Goal: Task Accomplishment & Management: Manage account settings

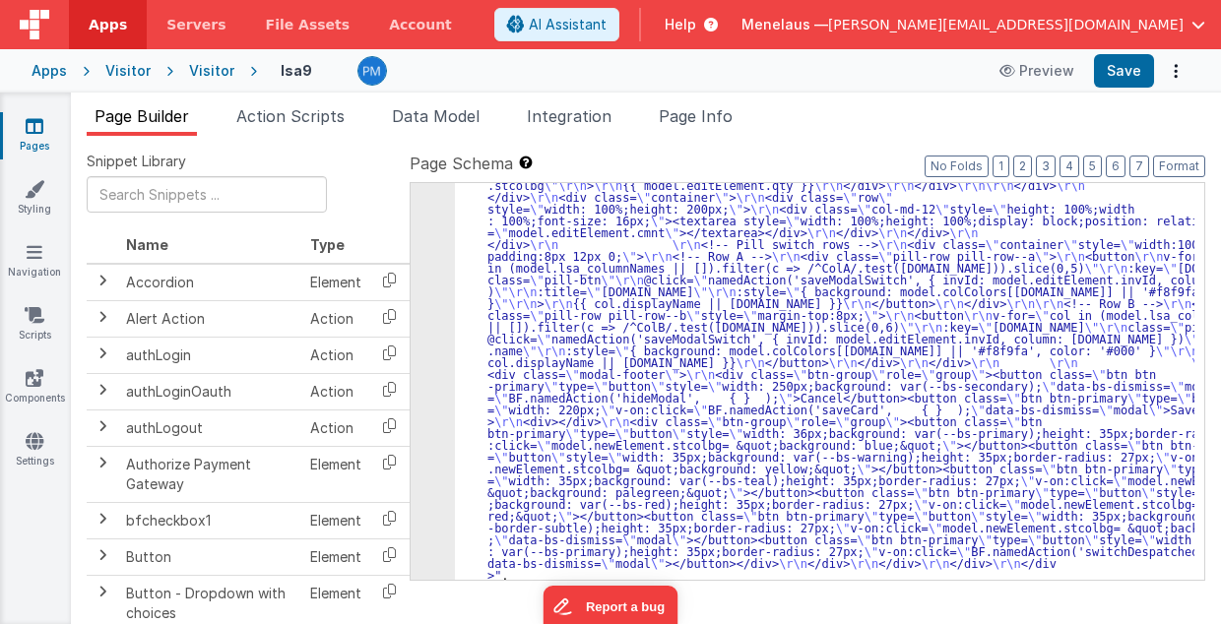
scroll to position [713, 0]
click at [1178, 67] on button "Options" at bounding box center [1176, 71] width 28 height 28
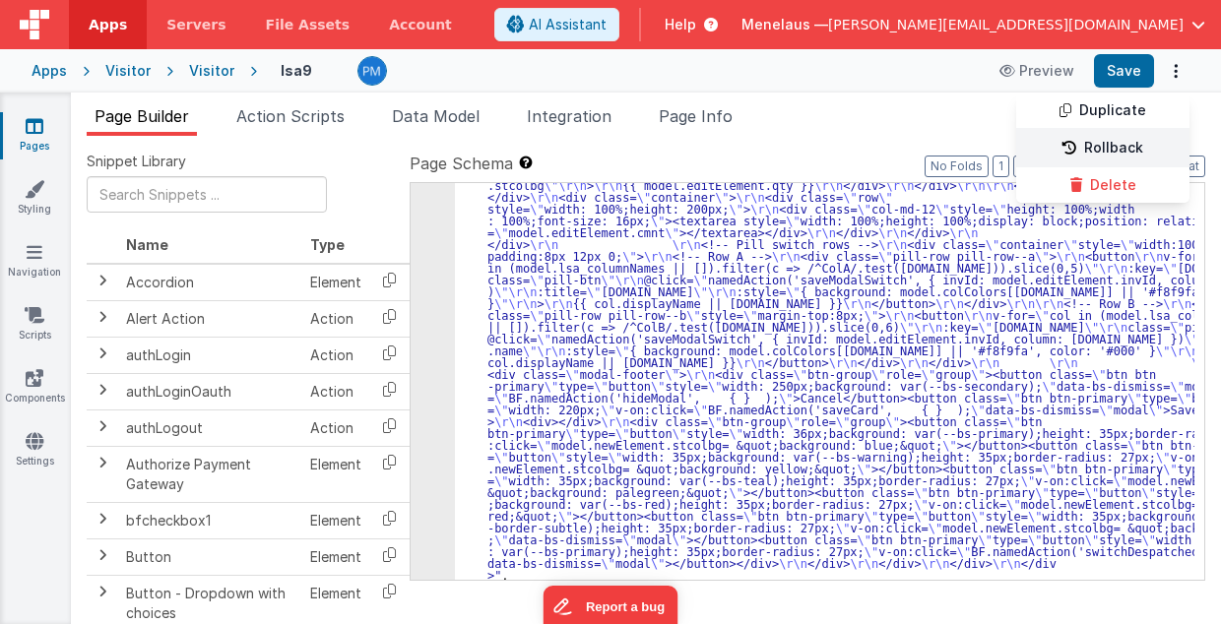
click at [1118, 150] on link "Rollback" at bounding box center [1102, 148] width 173 height 37
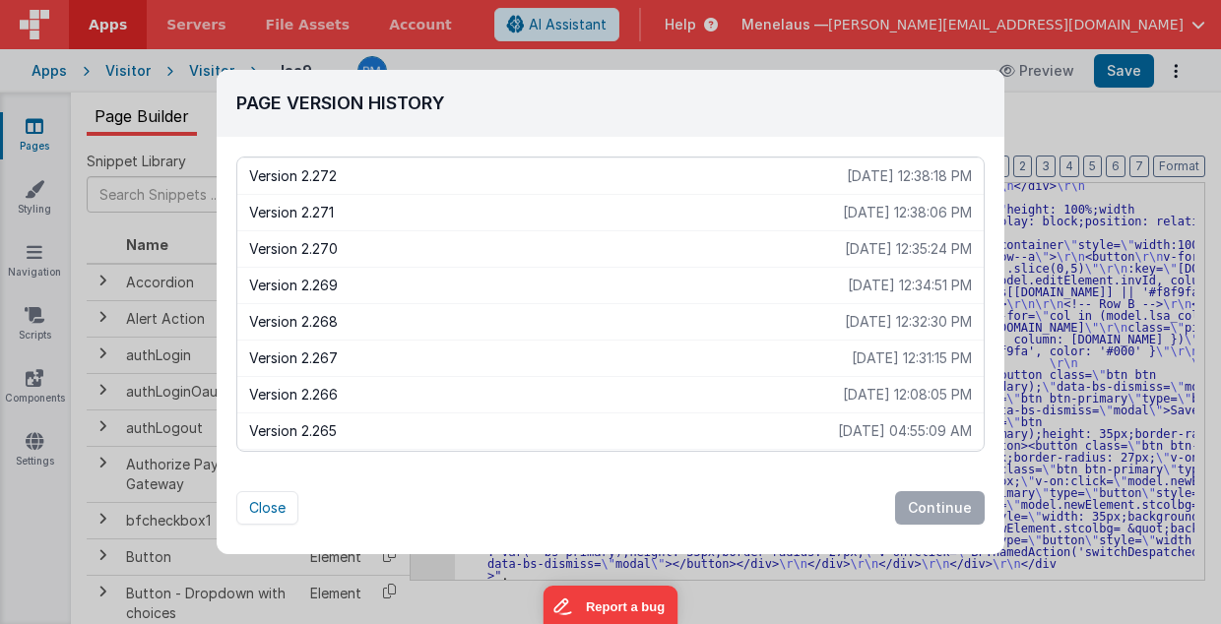
click at [1138, 134] on div "Page Version History Version 2.272 [DATE] 12:38:18 PM Version 2.271 [DATE] 12:3…" at bounding box center [610, 312] width 1221 height 624
click at [273, 508] on button "Close" at bounding box center [267, 507] width 62 height 33
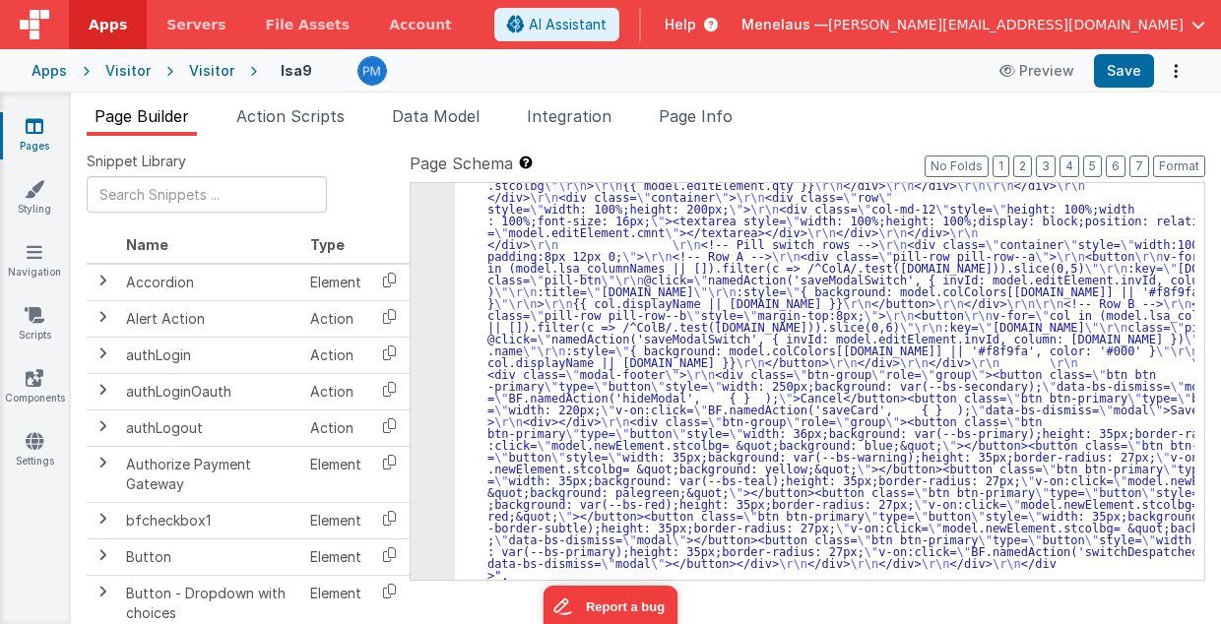
click at [829, 113] on ul "Page Builder Action Scripts Data Model Integration Page Info" at bounding box center [646, 120] width 1150 height 32
click at [544, 303] on div ""html" : "<div class= \" modal modal-xlg \" role= \" dialog \" tabindex= \" -1 …" at bounding box center [825, 254] width 740 height 1473
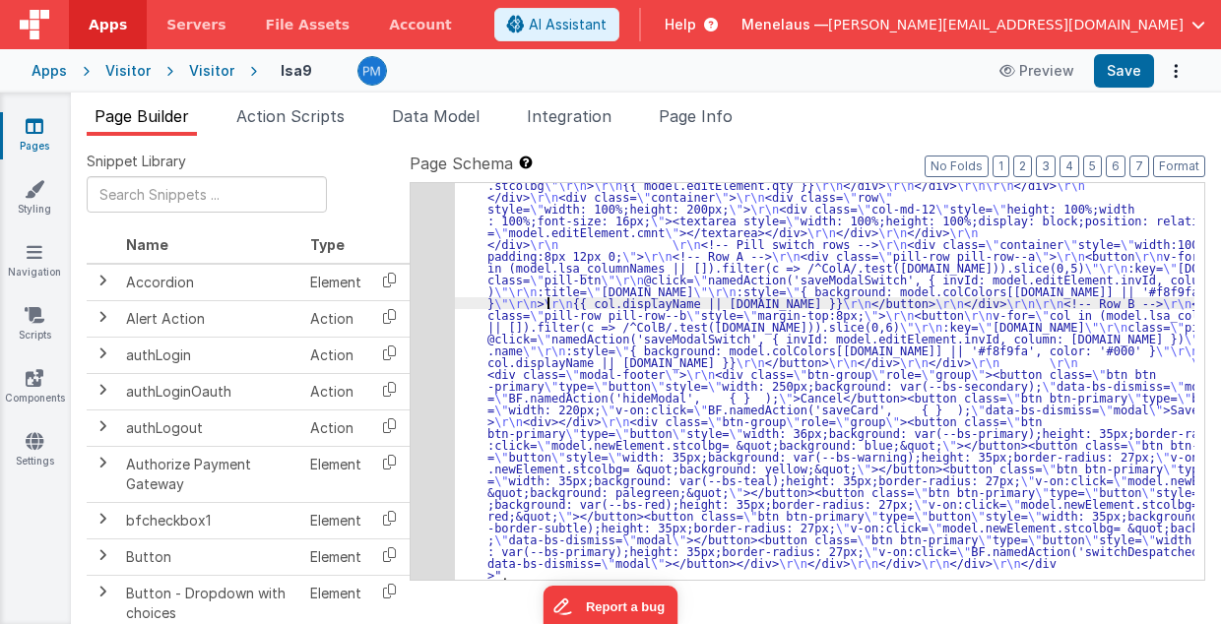
click at [431, 301] on div "5" at bounding box center [433, 49] width 44 height 1063
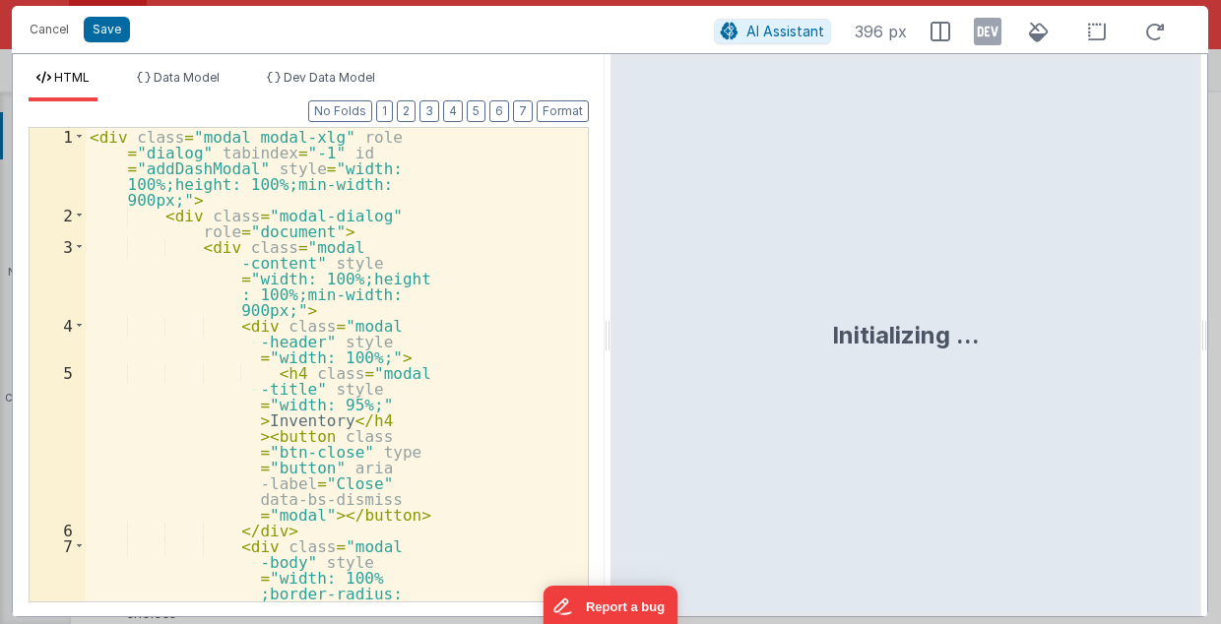
scroll to position [725, 0]
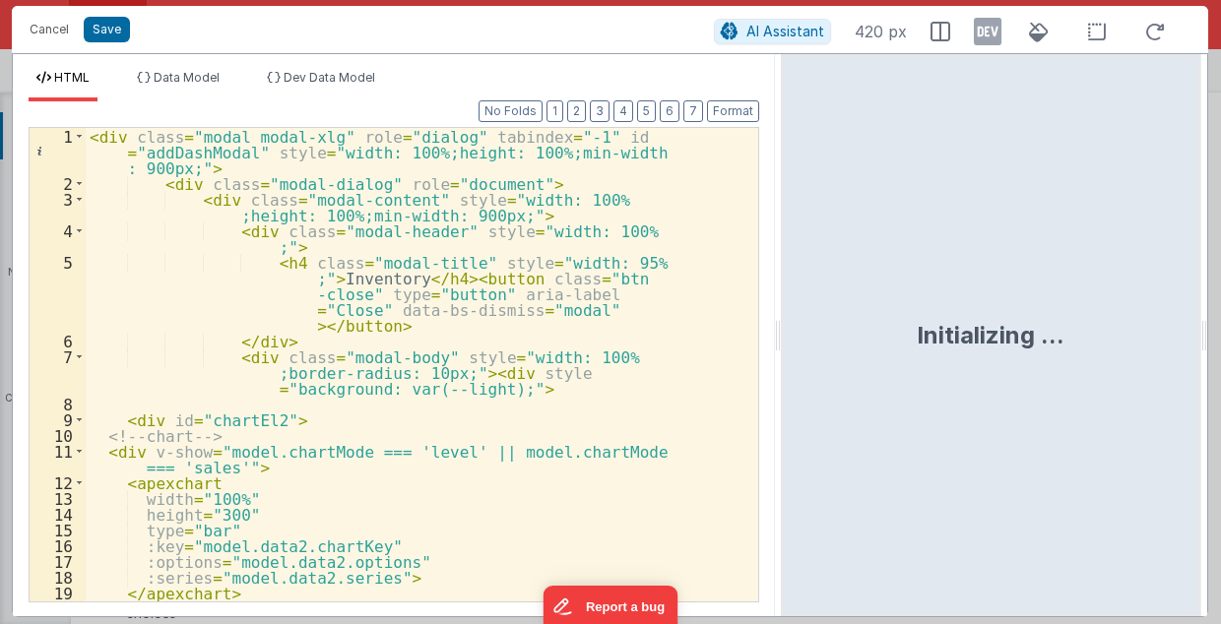
drag, startPoint x: 607, startPoint y: 337, endPoint x: 782, endPoint y: 326, distance: 175.6
click at [782, 326] on html "Cancel Save AI Assistant 420 px HTML Data Model Dev Data Model Format 7 6 5 4 3…" at bounding box center [610, 312] width 1221 height 624
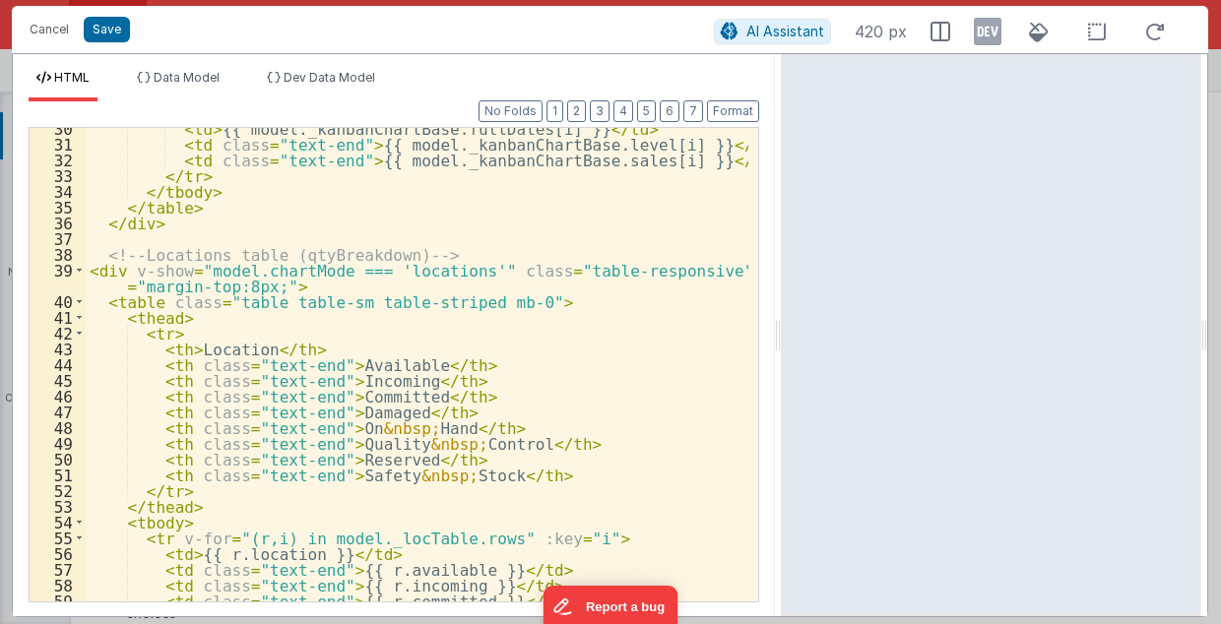
scroll to position [551, 0]
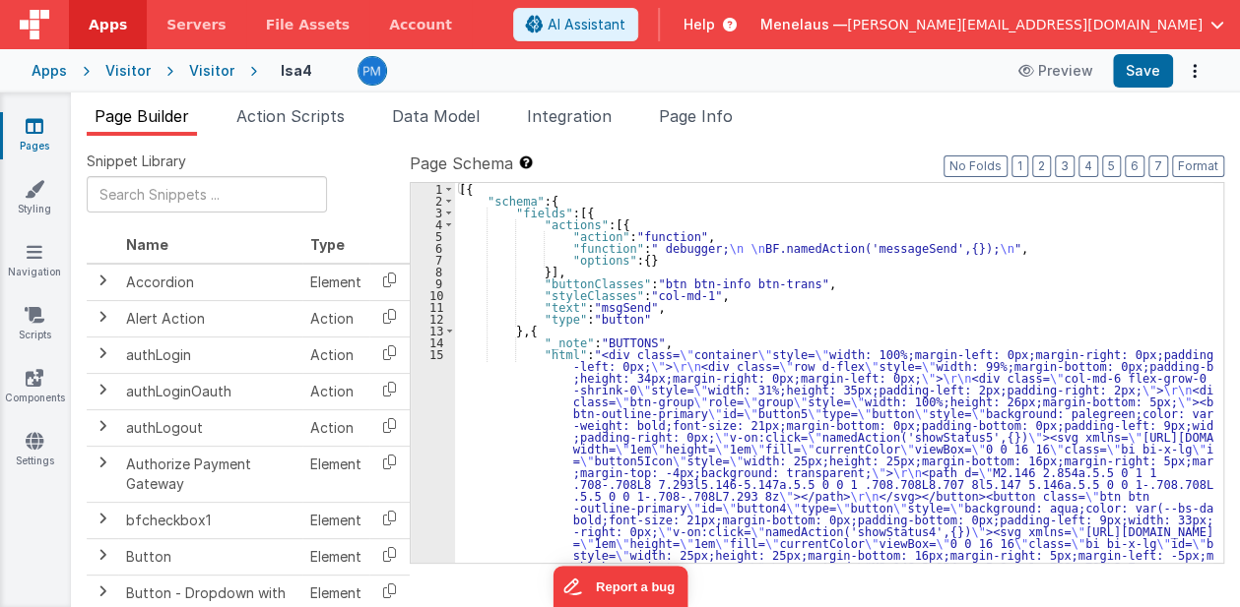
click at [854, 105] on ul "Page Builder Action Scripts Data Model Integration Page Info" at bounding box center [655, 120] width 1169 height 32
